Goal: Task Accomplishment & Management: Use online tool/utility

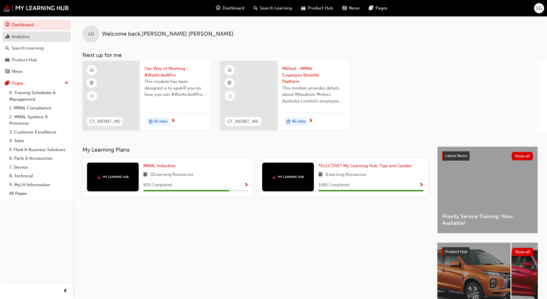
click at [25, 37] on div "Analytics" at bounding box center [21, 36] width 18 height 7
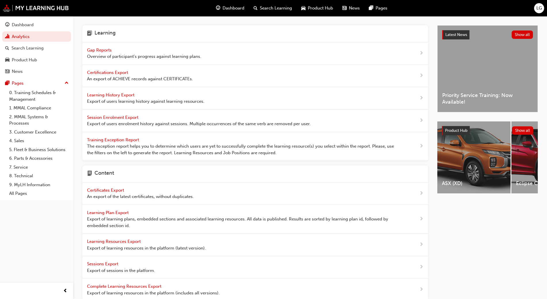
click at [92, 51] on span "Gap Reports" at bounding box center [100, 49] width 26 height 5
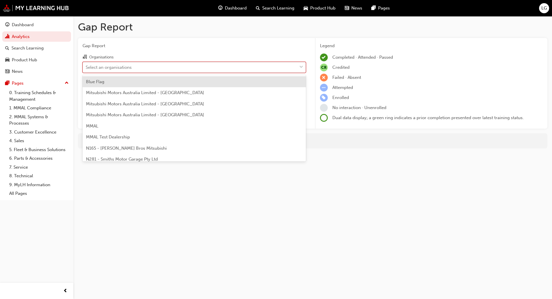
click at [97, 68] on div "Select an organisations" at bounding box center [109, 67] width 46 height 7
click at [86, 68] on input "Organisations option Blue Flag focused, 1 of 202. 202 results available. Use Up…" at bounding box center [86, 66] width 1 height 5
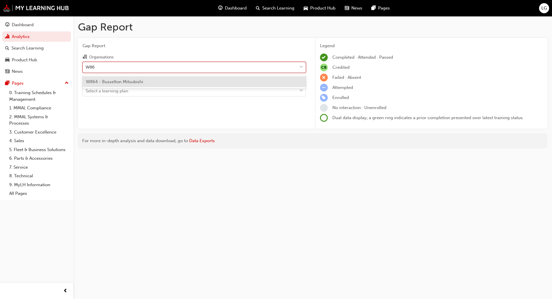
type input "W864"
click at [101, 84] on span "W864 - Busselton Mitsubishi" at bounding box center [114, 81] width 57 height 5
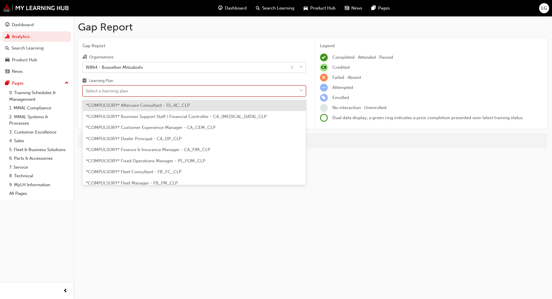
click at [101, 91] on div "Select a learning plan" at bounding box center [107, 91] width 43 height 7
click at [86, 91] on input "Learning Plan option *COMPULSORY* Aftercare Consultant - SS_AC_CLP focused, 1 o…" at bounding box center [86, 90] width 1 height 5
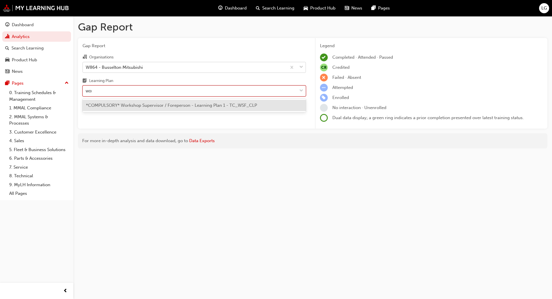
type input "work"
click at [107, 106] on span "*COMPULSORY* Workshop Supervisor / Foreperson - Learning Plan 1 - TC_WSF_CLP" at bounding box center [171, 105] width 171 height 5
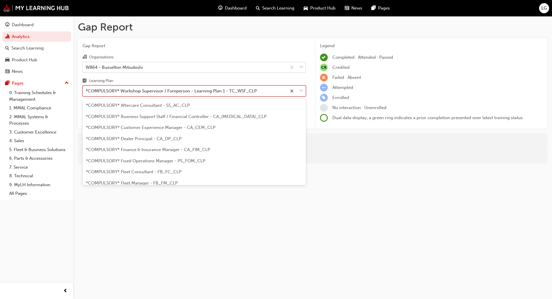
click at [109, 94] on div "*COMPULSORY* Workshop Supervisor / Foreperson - Learning Plan 1 - TC_WSF_CLP" at bounding box center [171, 91] width 171 height 7
click at [86, 93] on input "Learning Plan option *COMPULSORY* Workshop Supervisor / Foreperson - Learning P…" at bounding box center [86, 90] width 1 height 5
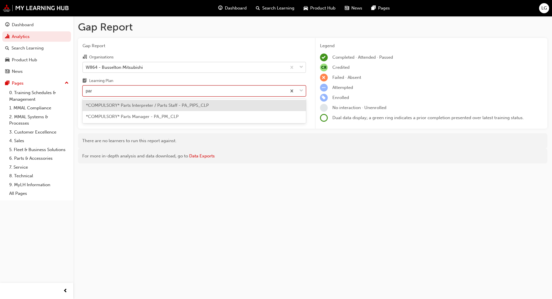
type input "part"
click at [113, 107] on span "*COMPULSORY* Parts Interpreter / Parts Staff - PA_PIPS_CLP" at bounding box center [147, 105] width 123 height 5
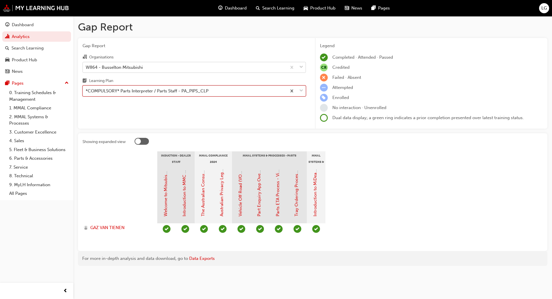
click at [116, 89] on div "*COMPULSORY* Parts Interpreter / Parts Staff - PA_PIPS_CLP" at bounding box center [147, 91] width 123 height 7
click at [86, 89] on input "Learning Plan option *COMPULSORY* Parts Interpreter / Parts Staff - PA_PIPS_CLP…" at bounding box center [86, 90] width 1 height 5
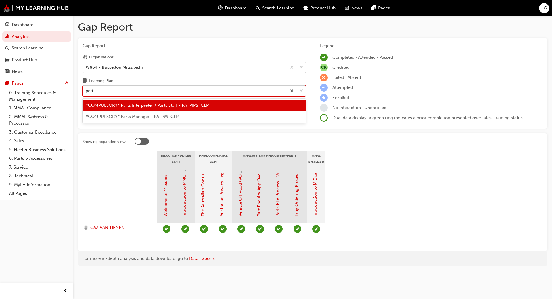
type input "parts"
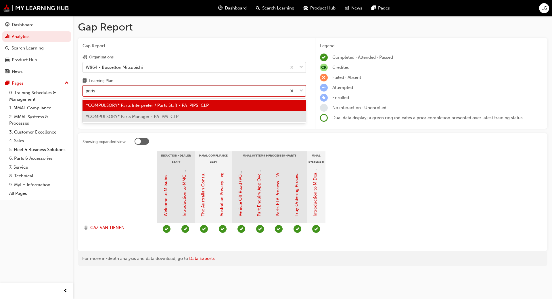
click at [118, 114] on span "*COMPULSORY* Parts Manager - PA_PM_CLP" at bounding box center [132, 116] width 93 height 5
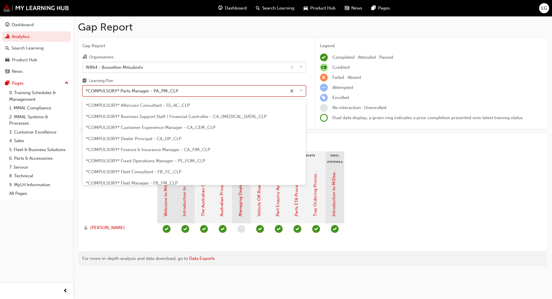
click at [115, 90] on div "*COMPULSORY* Parts Manager - PA_PM_CLP" at bounding box center [132, 91] width 93 height 7
click at [86, 90] on input "Learning Plan option *COMPULSORY* Parts Manager - PA_PM_CLP, selected. option *…" at bounding box center [86, 90] width 1 height 5
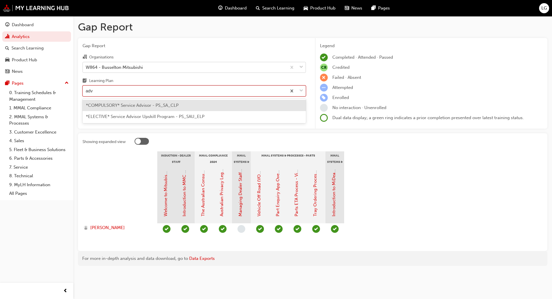
type input "advi"
click at [121, 106] on span "*COMPULSORY* Service Advisor - PS_SA_CLP" at bounding box center [132, 105] width 93 height 5
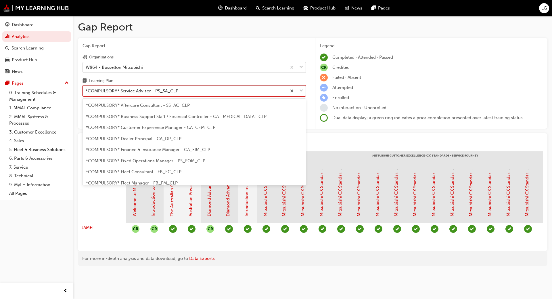
scroll to position [129, 0]
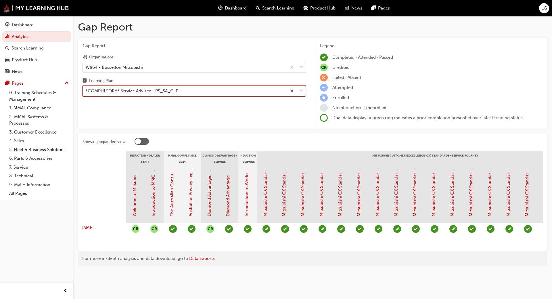
click at [160, 90] on div "*COMPULSORY* Service Advisor - PS_SA_CLP" at bounding box center [132, 91] width 93 height 7
click at [86, 90] on input "Learning Plan option *COMPULSORY* Service Advisor - PS_SA_CLP, selected. 0 resu…" at bounding box center [86, 90] width 1 height 5
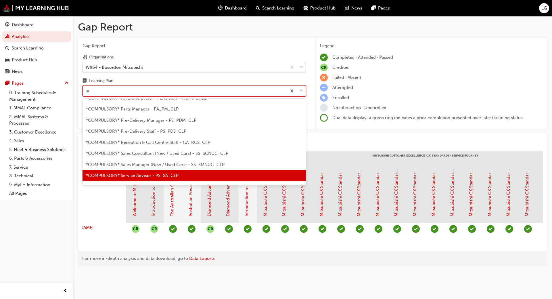
scroll to position [0, 0]
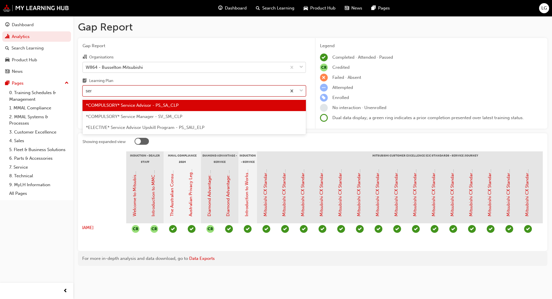
type input "serv"
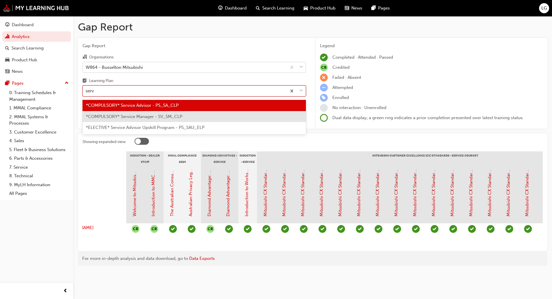
click at [158, 116] on span "*COMPULSORY* Service Manager - SV_SM_CLP" at bounding box center [134, 116] width 96 height 5
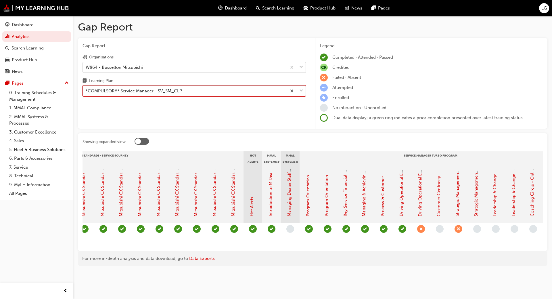
scroll to position [0, 363]
drag, startPoint x: 171, startPoint y: 298, endPoint x: 119, endPoint y: 67, distance: 237.0
click at [119, 67] on div "W864 - Busselton Mitsubishi" at bounding box center [114, 67] width 57 height 7
click at [86, 67] on input "Organisations W864 - Busselton Mitsubishi" at bounding box center [86, 66] width 1 height 5
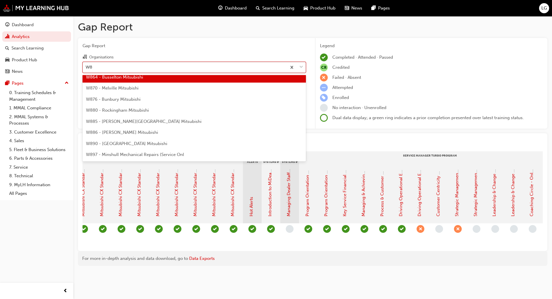
scroll to position [0, 0]
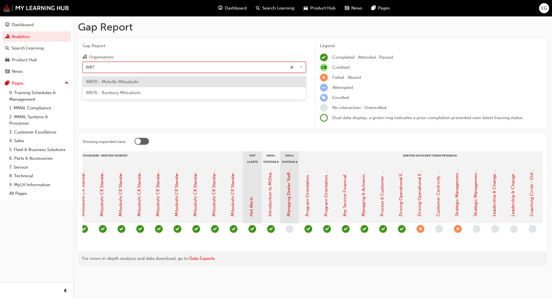
type input "W876"
click at [121, 82] on span "W876 - Bunbury Mitsubishi" at bounding box center [113, 81] width 55 height 5
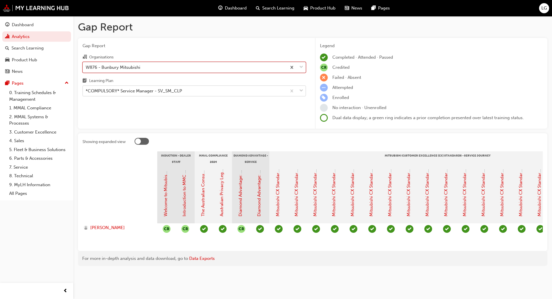
click at [121, 91] on div "*COMPULSORY* Service Manager - SV_SM_CLP" at bounding box center [134, 91] width 96 height 7
click at [86, 91] on input "Learning Plan *COMPULSORY* Service Manager - SV_SM_CLP" at bounding box center [86, 90] width 1 height 5
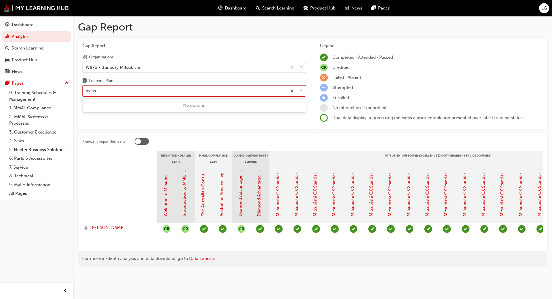
type input "tech"
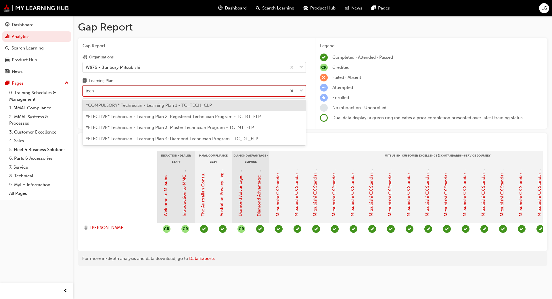
click at [122, 106] on span "*COMPULSORY* Technician - Learning Plan 1 - TC_TECH_CLP" at bounding box center [149, 105] width 126 height 5
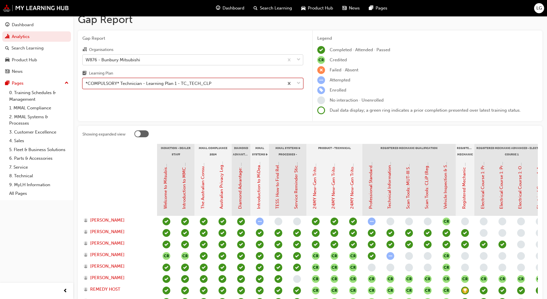
scroll to position [6, 0]
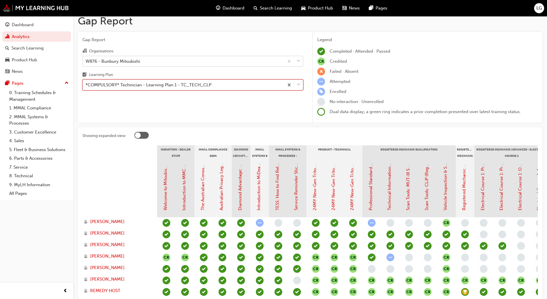
click at [136, 86] on div "*COMPULSORY* Technician - Learning Plan 1 - TC_TECH_CLP" at bounding box center [149, 85] width 126 height 7
click at [86, 86] on input "Learning Plan option *COMPULSORY* Technician - Learning Plan 1 - TC_TECH_CLP, s…" at bounding box center [86, 84] width 1 height 5
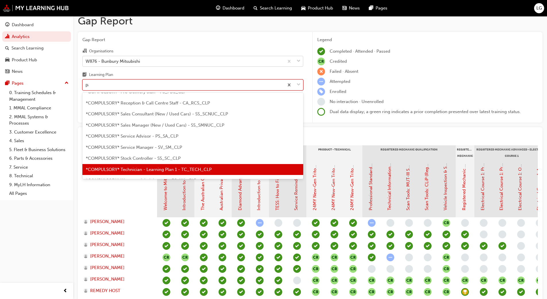
scroll to position [0, 0]
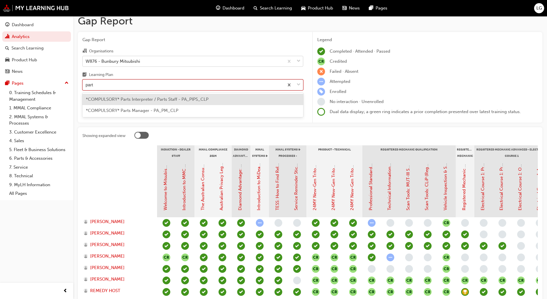
type input "parts"
click at [134, 98] on span "*COMPULSORY* Parts Interpreter / Parts Staff - PA_PIPS_CLP" at bounding box center [147, 99] width 123 height 5
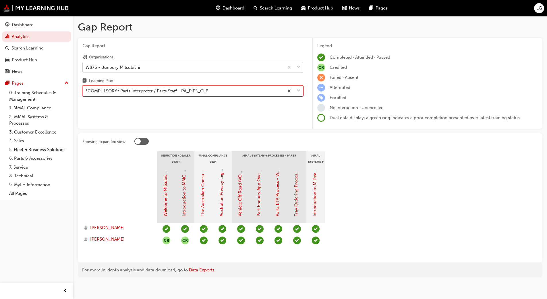
click at [134, 87] on div "*COMPULSORY* Parts Interpreter / Parts Staff - PA_PIPS_CLP" at bounding box center [183, 91] width 201 height 10
click at [86, 88] on input "Learning Plan option *COMPULSORY* Parts Interpreter / Parts Staff - PA_PIPS_CLP…" at bounding box center [86, 90] width 1 height 5
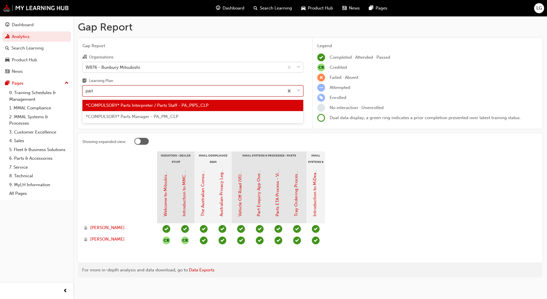
type input "parts"
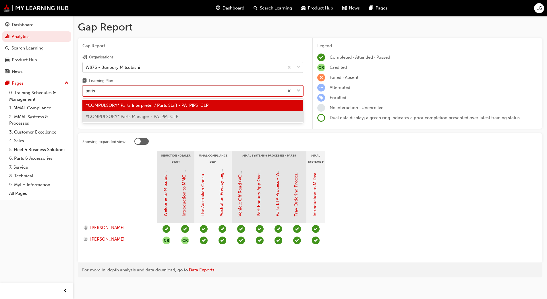
click at [130, 117] on span "*COMPULSORY* Parts Manager - PA_PM_CLP" at bounding box center [132, 116] width 93 height 5
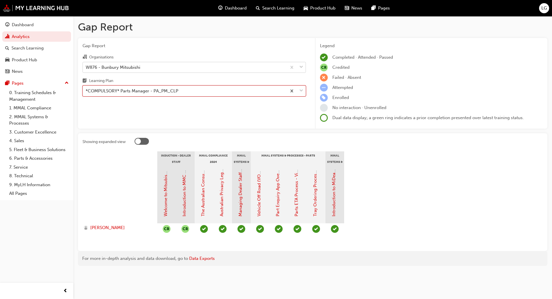
click at [109, 66] on div "W876 - Bunbury Mitsubishi" at bounding box center [113, 67] width 55 height 7
click at [86, 66] on input "Organisations W876 - Bunbury Mitsubishi" at bounding box center [86, 66] width 1 height 5
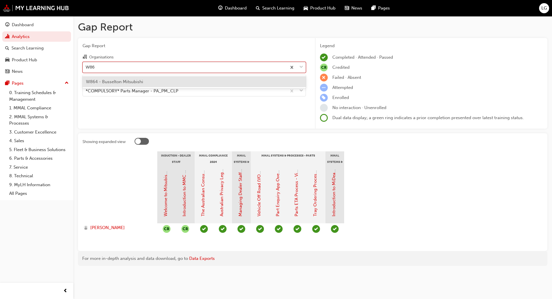
type input "W864"
click at [117, 82] on span "W864 - Busselton Mitsubishi" at bounding box center [114, 81] width 57 height 5
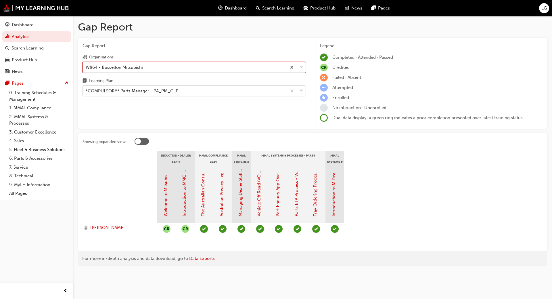
click at [116, 89] on div "*COMPULSORY* Parts Manager - PA_PM_CLP" at bounding box center [132, 91] width 93 height 7
click at [86, 89] on input "Learning Plan *COMPULSORY* Parts Manager - PA_PM_CLP" at bounding box center [86, 90] width 1 height 5
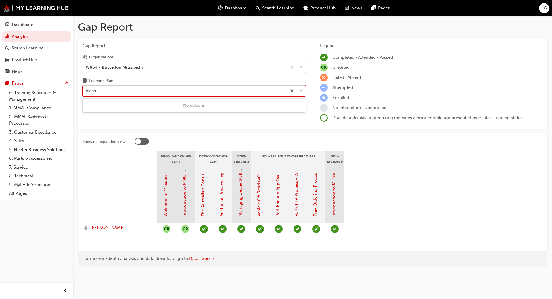
type input "tech"
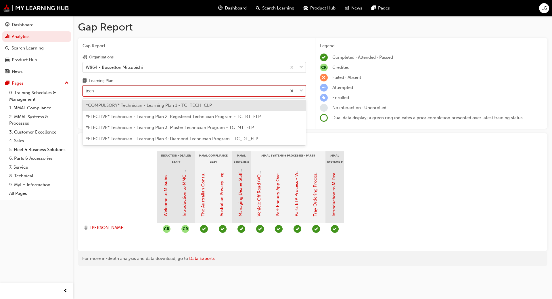
click at [119, 104] on span "*COMPULSORY* Technician - Learning Plan 1 - TC_TECH_CLP" at bounding box center [149, 105] width 126 height 5
